Goal: Task Accomplishment & Management: Manage account settings

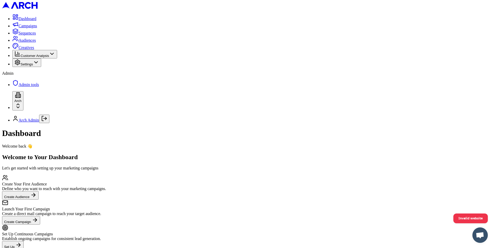
click at [41, 67] on button "Settings" at bounding box center [26, 62] width 29 height 8
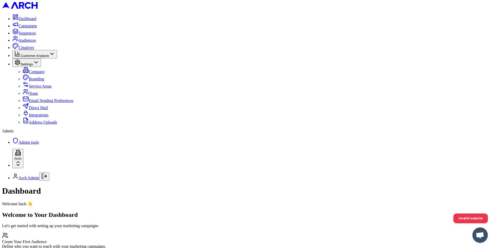
click at [28, 144] on span "Admin tools" at bounding box center [29, 142] width 21 height 4
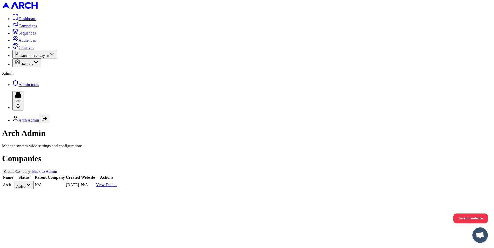
click at [32, 169] on button "Create Company" at bounding box center [17, 171] width 30 height 5
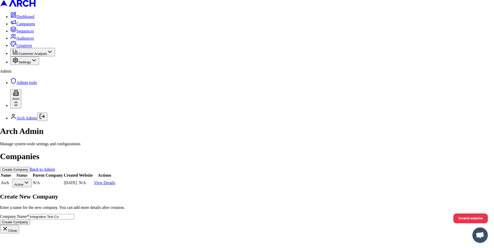
type input "Integration Test Co"
click at [30, 219] on button "Create Company" at bounding box center [15, 221] width 30 height 5
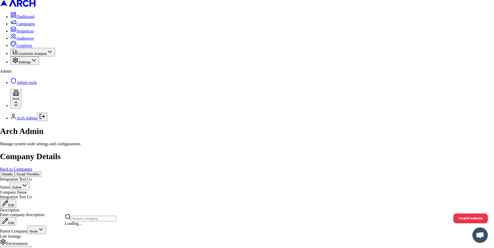
click at [79, 228] on div "Integration Test Co" at bounding box center [91, 223] width 52 height 7
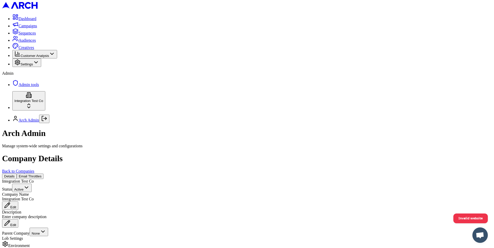
click at [55, 58] on div "Customer Analysis" at bounding box center [34, 54] width 41 height 7
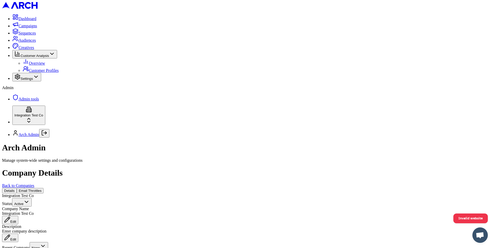
click at [33, 81] on span "Settings" at bounding box center [27, 79] width 12 height 4
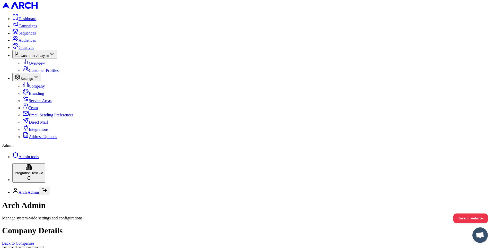
click at [46, 132] on link "Integrations" at bounding box center [36, 129] width 26 height 4
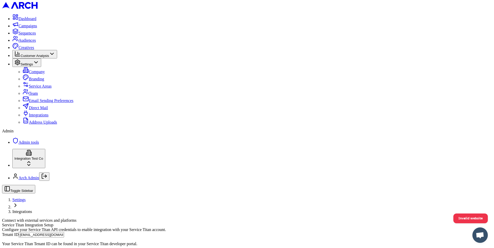
click at [64, 232] on input "arch_admin@getarch.com" at bounding box center [42, 234] width 46 height 5
type input "arch_admin@getarch."
click at [64, 232] on input "Tenant ID" at bounding box center [42, 234] width 46 height 5
paste input "996282532"
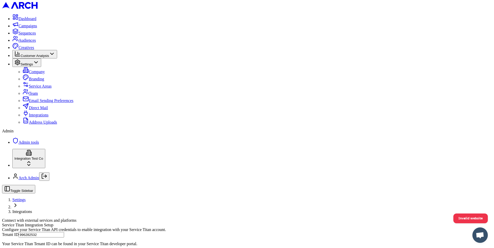
type input "996282532"
paste input "cid.oqll8euntztwmsh7n9l0isilp"
type input "cid.oqll8euntztwmsh7n9l0isilp"
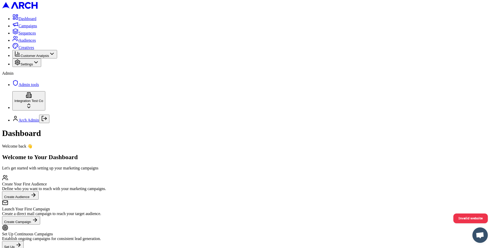
click at [39, 65] on icon at bounding box center [36, 62] width 6 height 6
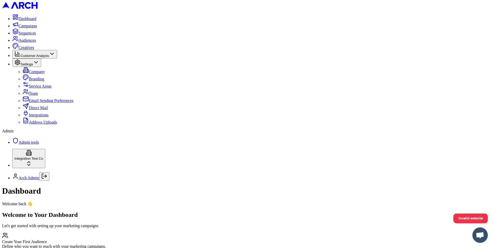
click at [44, 117] on link "Integrations" at bounding box center [36, 115] width 26 height 4
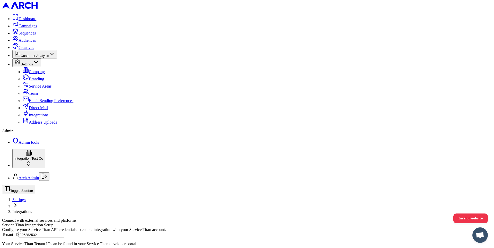
scroll to position [65, 0]
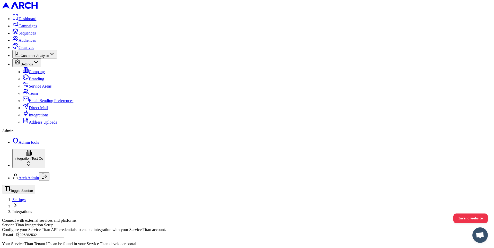
drag, startPoint x: 236, startPoint y: 134, endPoint x: 273, endPoint y: 145, distance: 38.8
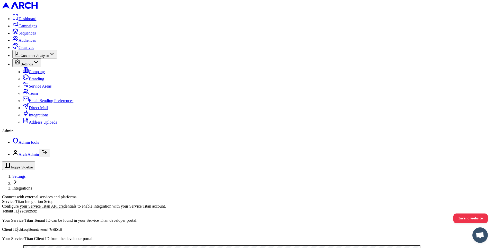
scroll to position [310, 0]
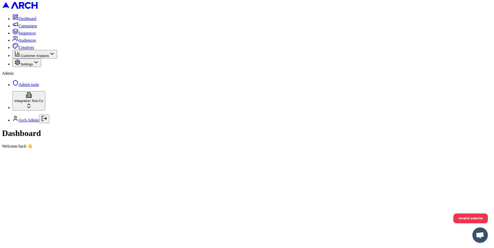
click at [33, 66] on span "Settings" at bounding box center [27, 64] width 12 height 4
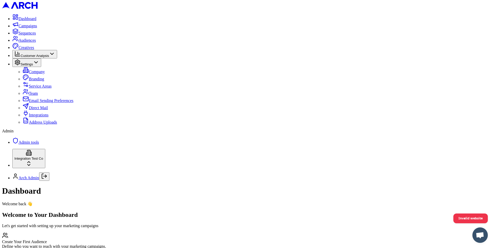
click at [42, 117] on link "Integrations" at bounding box center [36, 115] width 26 height 4
